Goal: Task Accomplishment & Management: Use online tool/utility

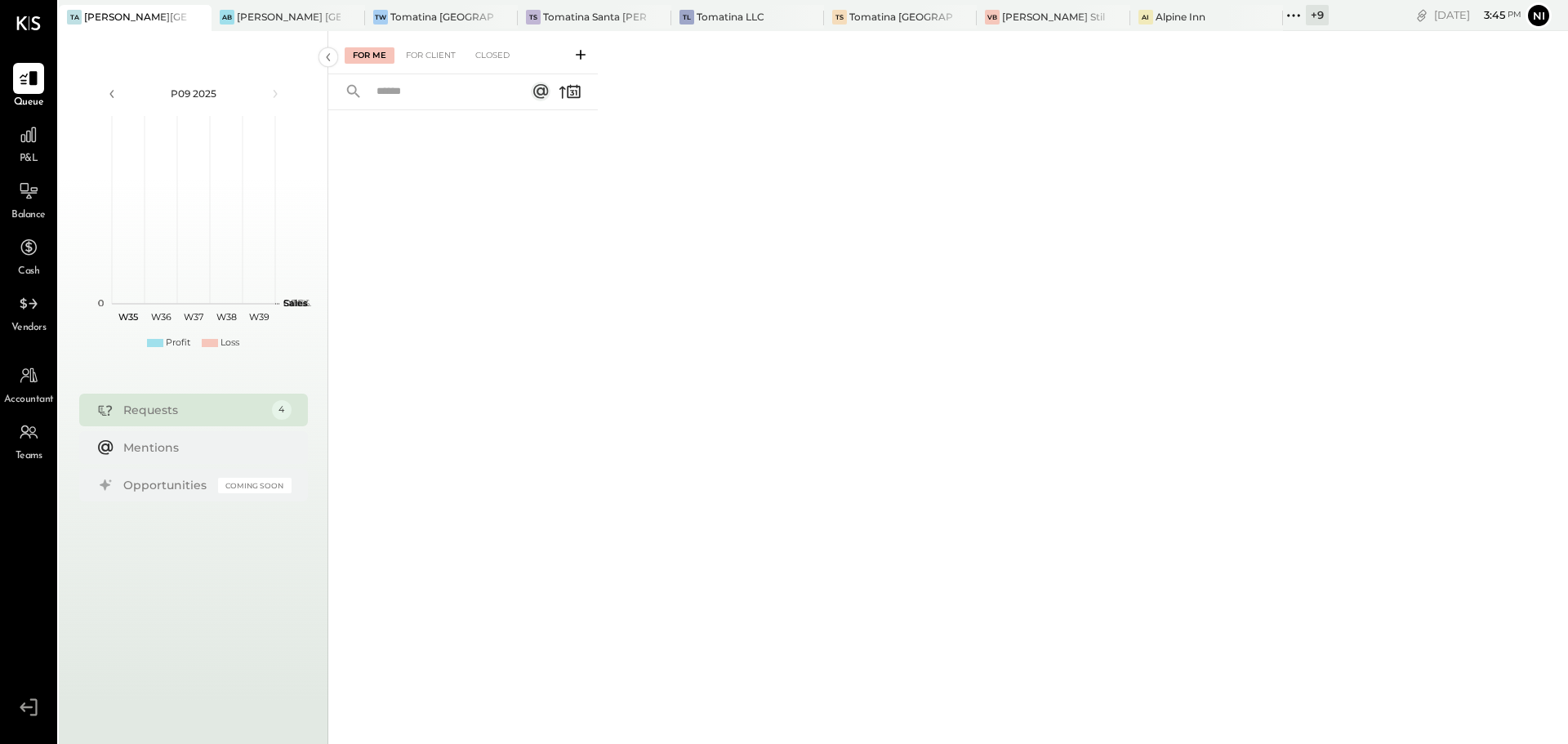
drag, startPoint x: 417, startPoint y: 343, endPoint x: 425, endPoint y: 342, distance: 8.1
click at [417, 343] on div at bounding box center [463, 405] width 270 height 590
click at [277, 17] on div "[PERSON_NAME] [GEOGRAPHIC_DATA]" at bounding box center [288, 17] width 103 height 14
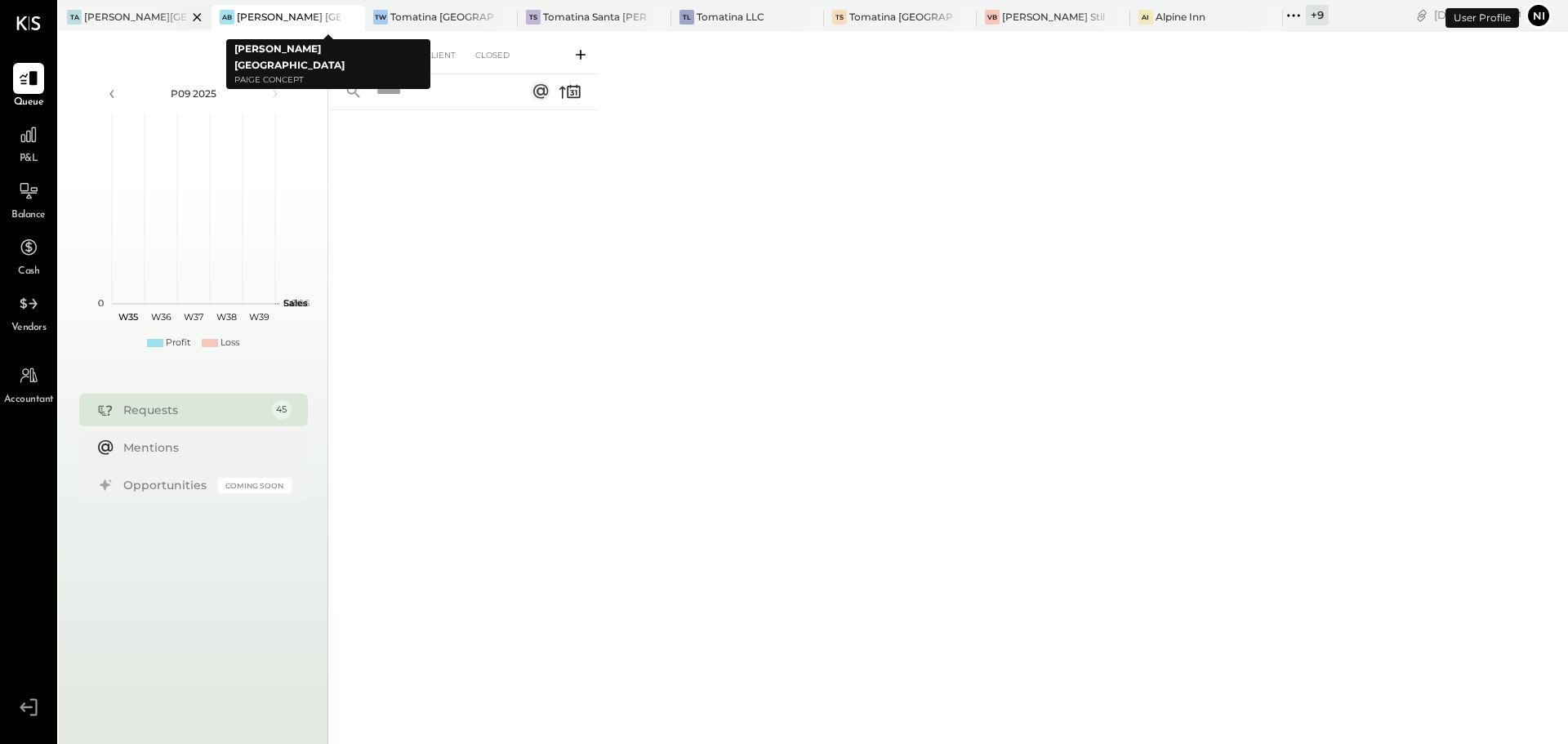
click at [146, 11] on div "[PERSON_NAME][GEOGRAPHIC_DATA]" at bounding box center [136, 17] width 103 height 14
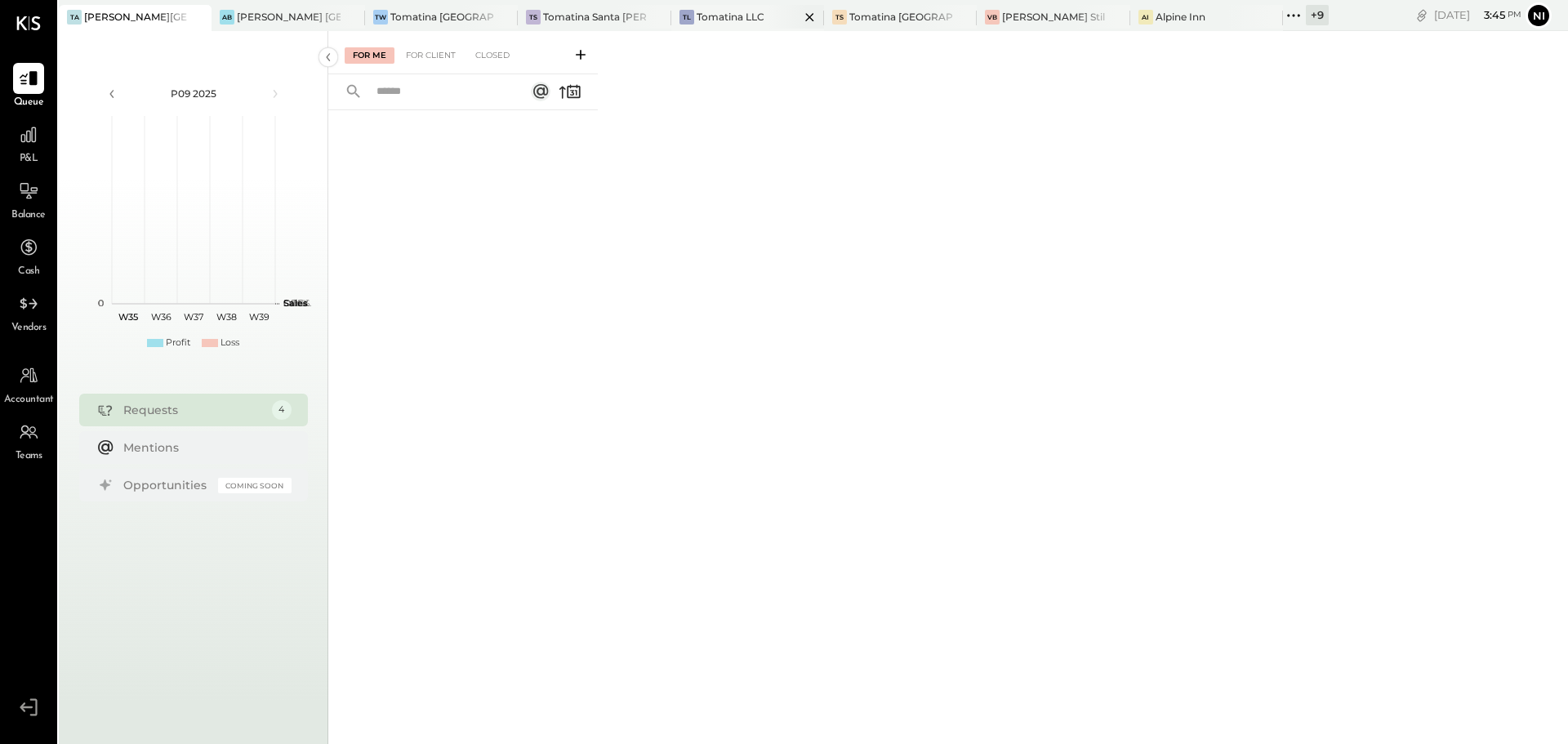
click at [746, 20] on div "Tomatina LLC" at bounding box center [731, 17] width 68 height 14
click at [28, 310] on icon at bounding box center [29, 304] width 22 height 22
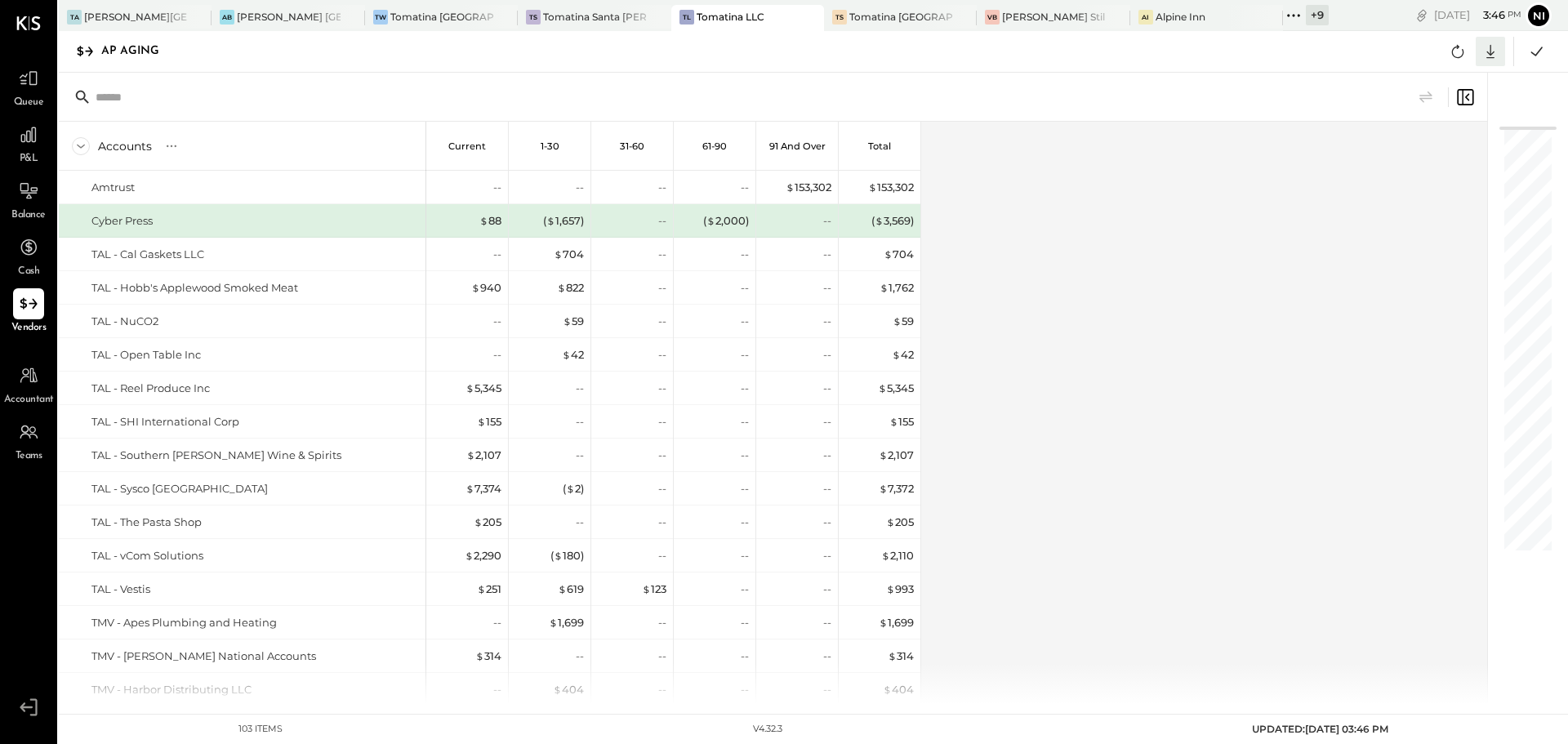
click at [1492, 49] on icon at bounding box center [1490, 51] width 22 height 22
click at [1433, 150] on div "Excel" at bounding box center [1440, 146] width 131 height 34
